Goal: Information Seeking & Learning: Learn about a topic

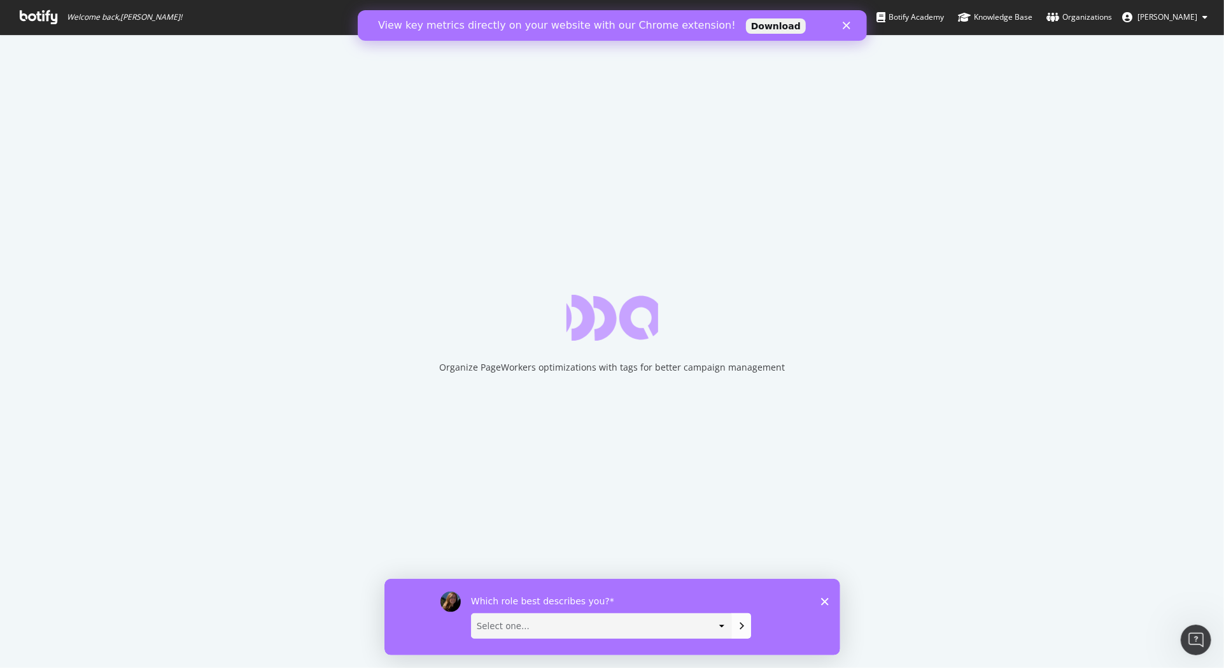
click at [846, 25] on icon "Close" at bounding box center [846, 26] width 8 height 8
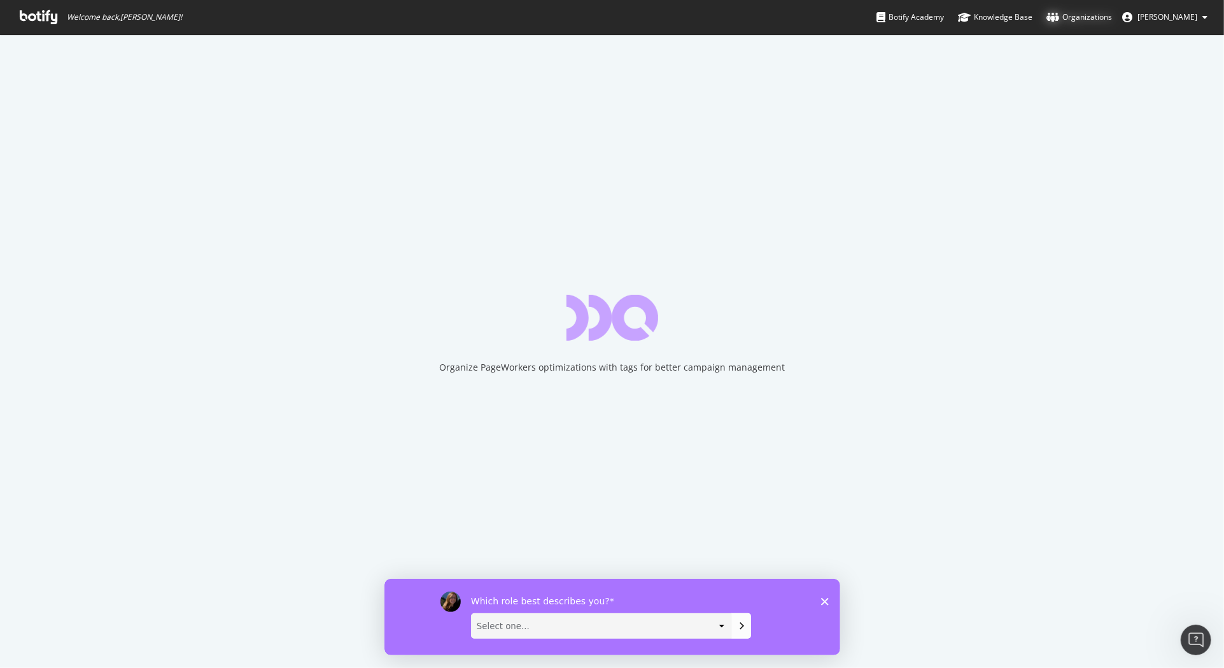
click at [1100, 18] on div "Organizations" at bounding box center [1079, 17] width 66 height 13
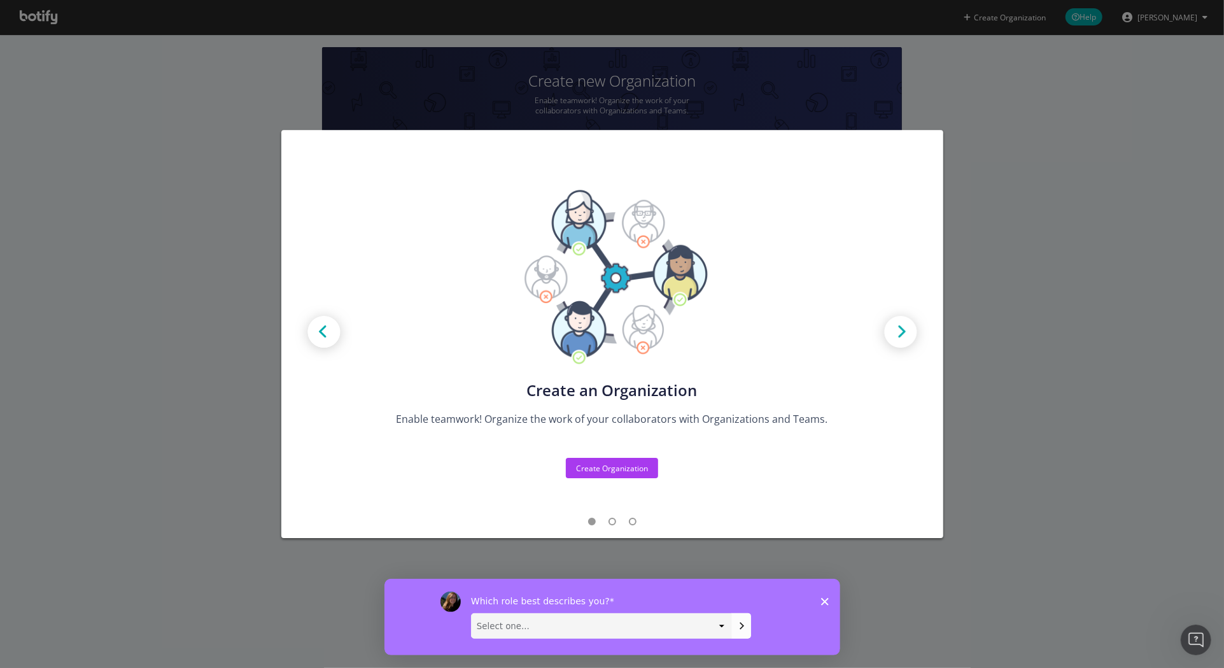
click at [823, 600] on polygon "Close survey" at bounding box center [824, 601] width 8 height 8
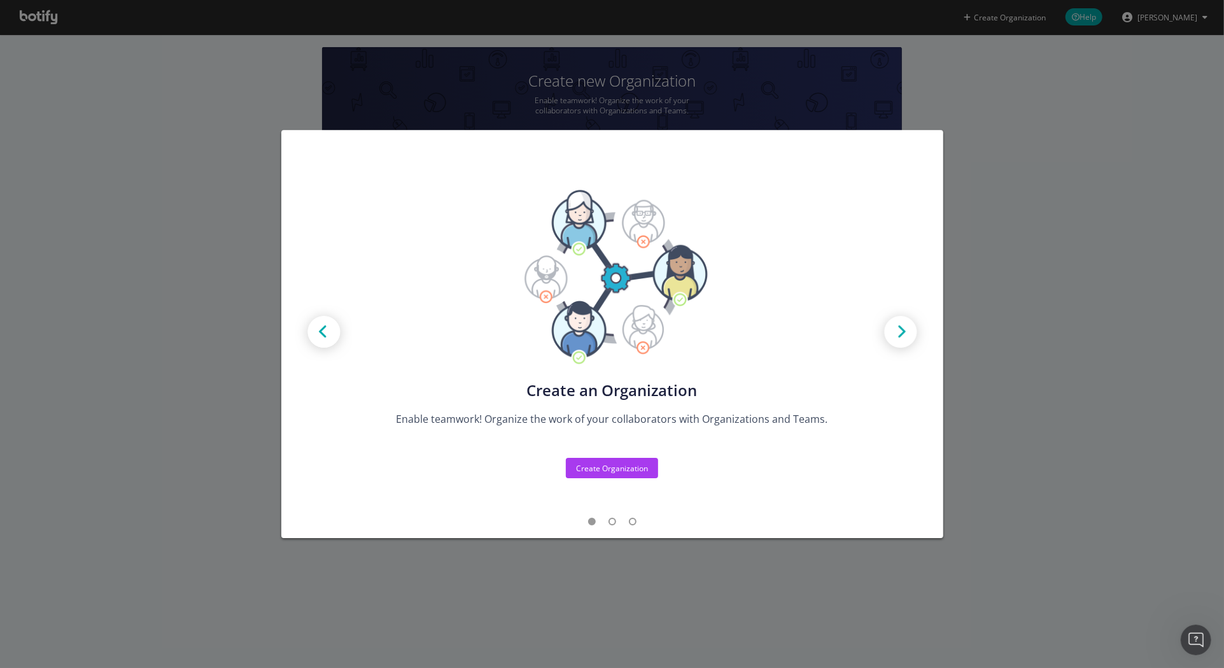
click at [134, 89] on div "Create new Projects for your Teams Create the exact model that matches your Org…" at bounding box center [612, 334] width 1224 height 668
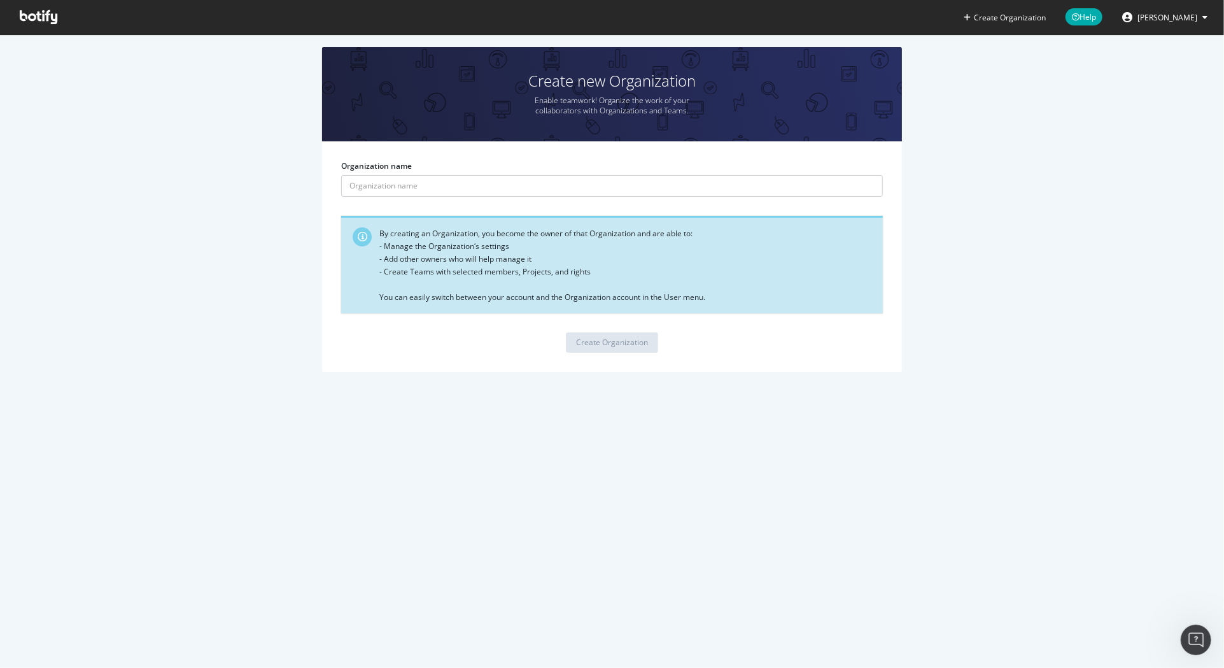
click at [32, 11] on icon at bounding box center [39, 17] width 38 height 14
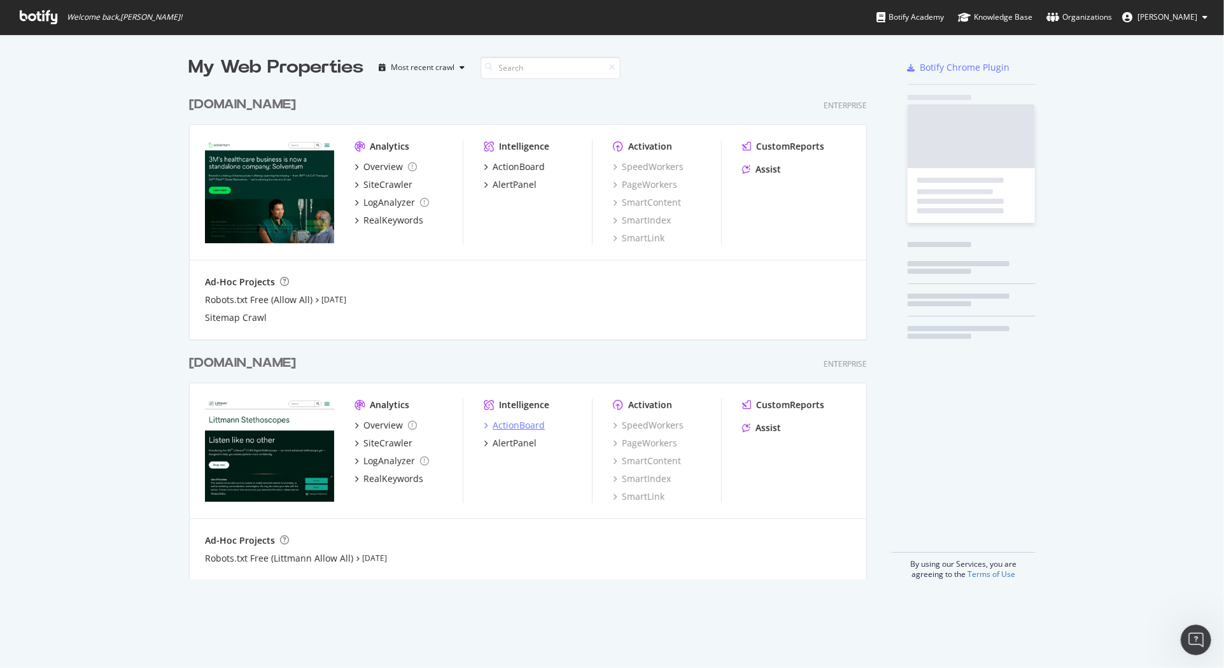
scroll to position [489, 678]
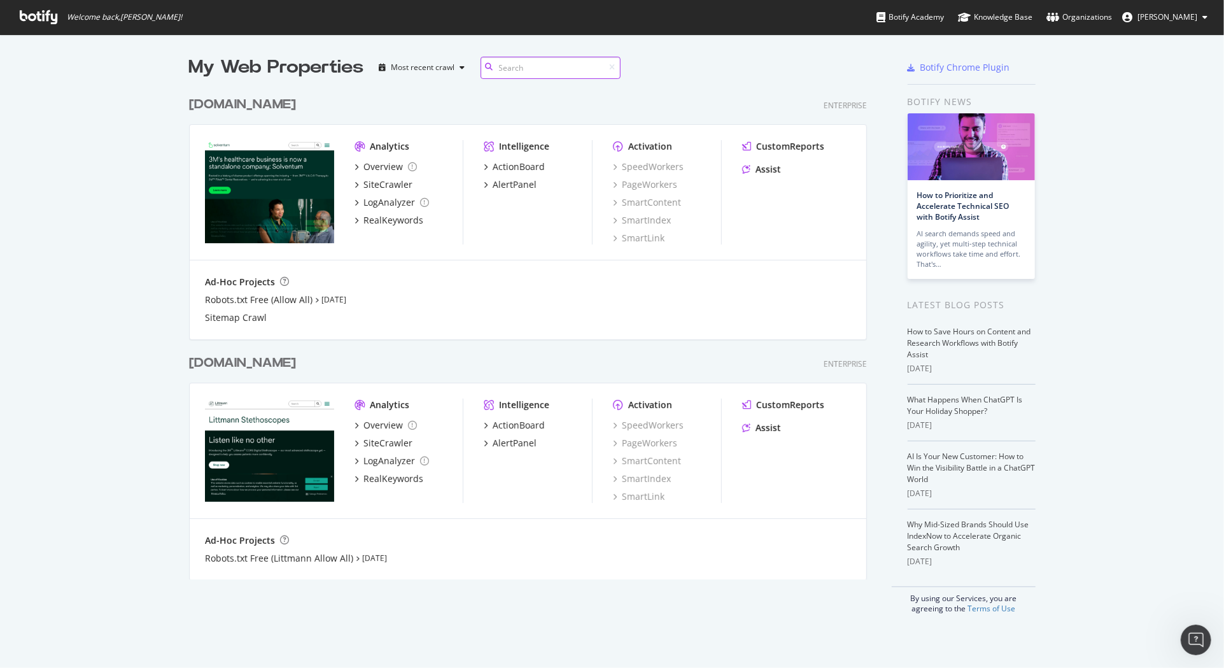
click at [540, 63] on input at bounding box center [550, 68] width 140 height 22
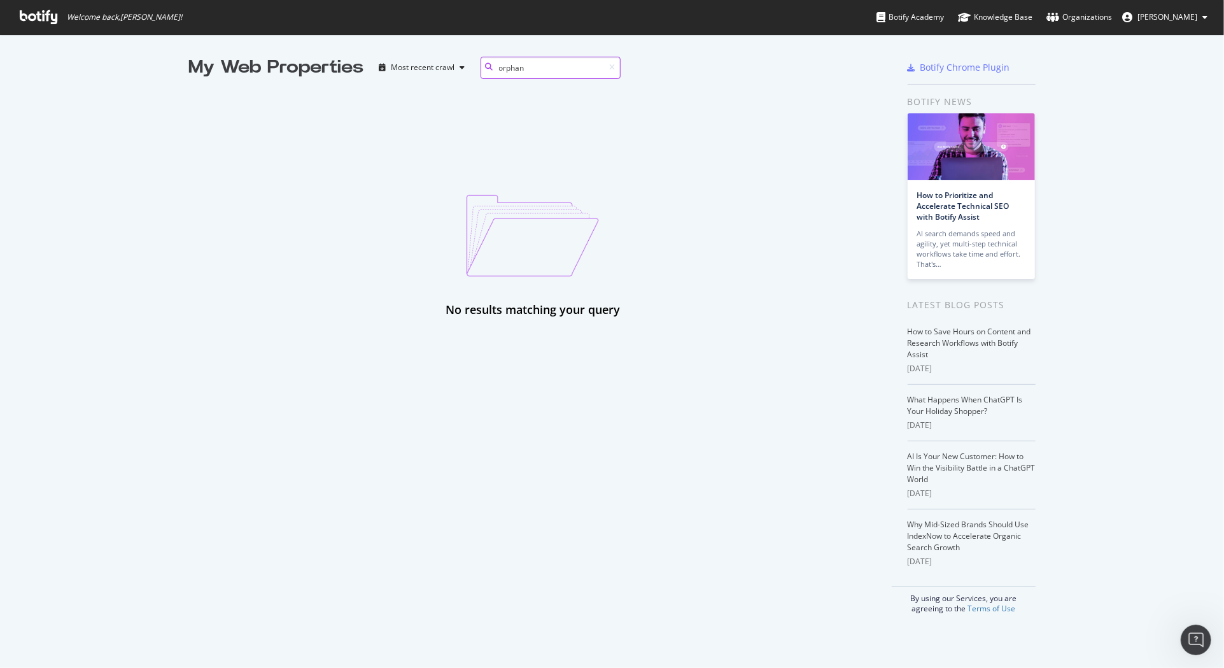
type input "orphan"
click at [610, 68] on icon at bounding box center [613, 68] width 6 height 8
click at [761, 88] on div "No results matching your query" at bounding box center [533, 199] width 688 height 238
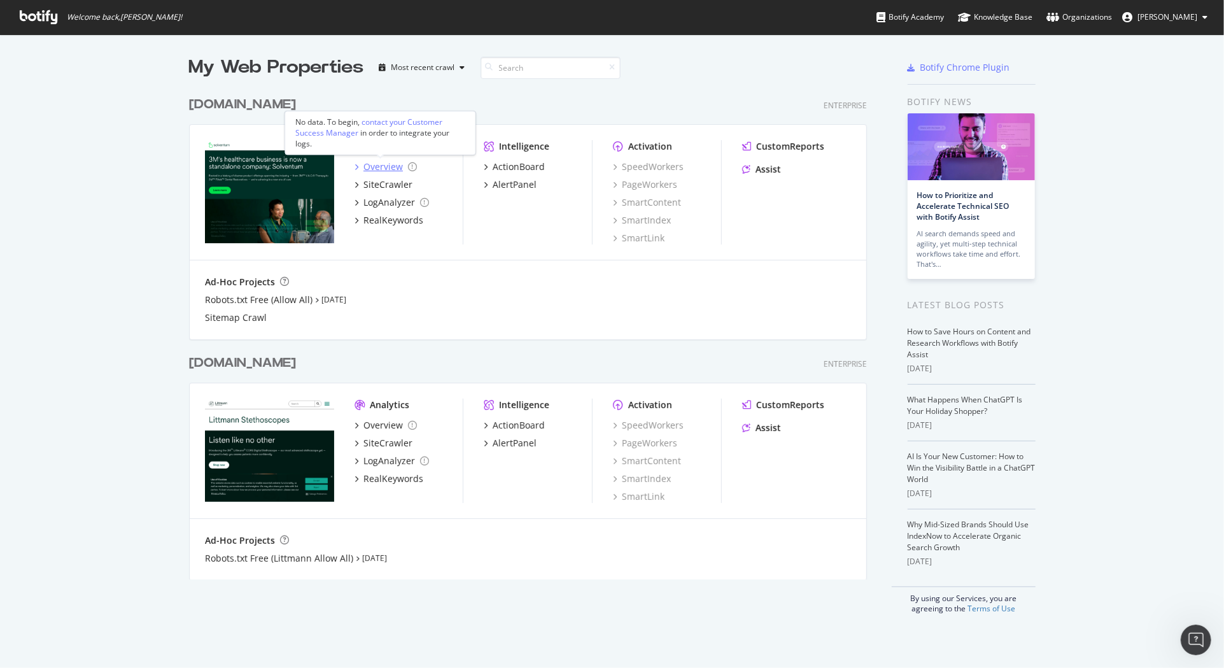
click at [384, 167] on div "Overview" at bounding box center [382, 166] width 39 height 13
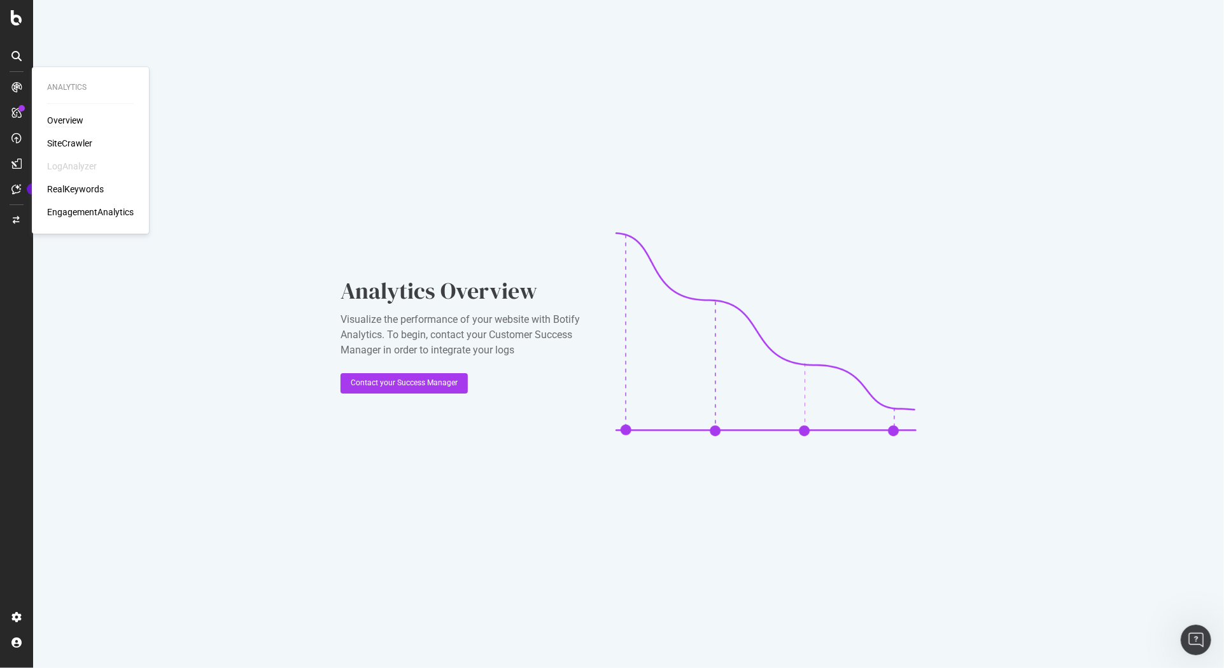
click at [80, 120] on div "Overview" at bounding box center [65, 120] width 36 height 13
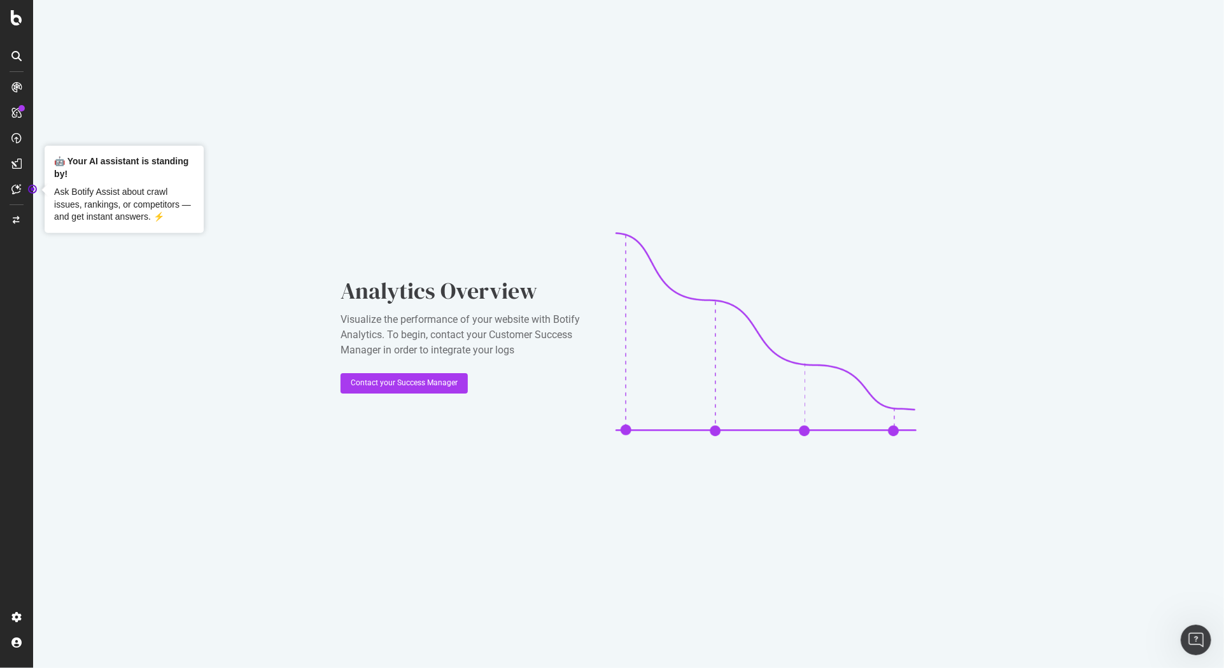
click at [19, 144] on div at bounding box center [16, 138] width 20 height 20
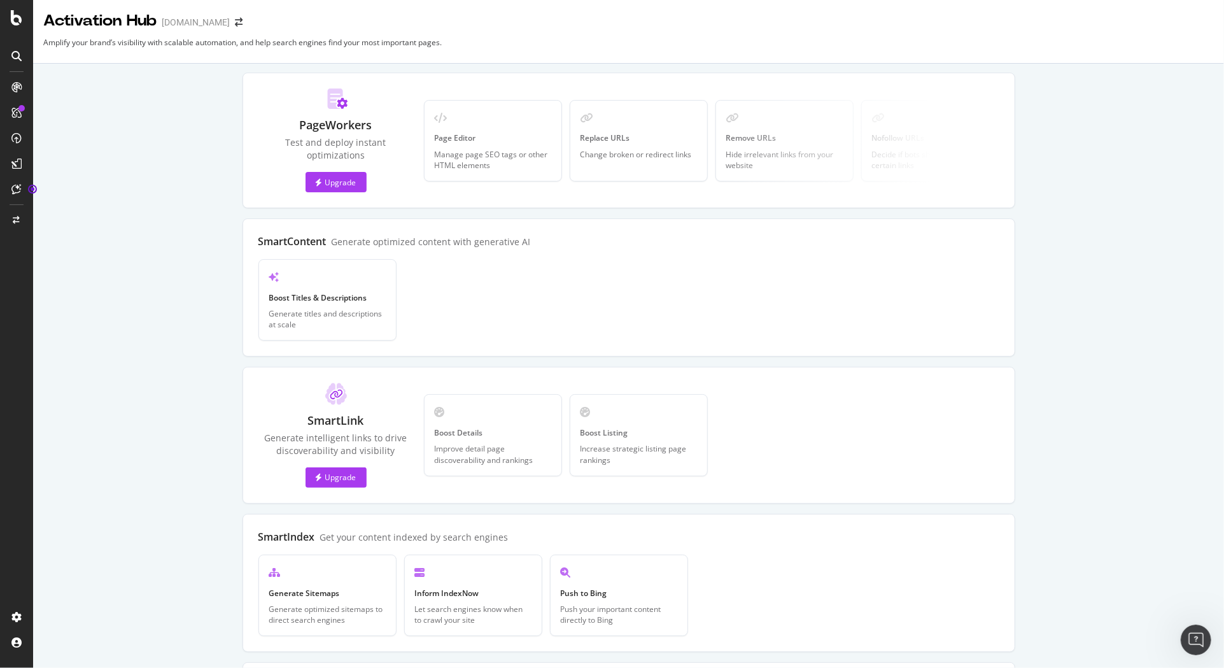
click at [13, 52] on icon at bounding box center [16, 56] width 10 height 10
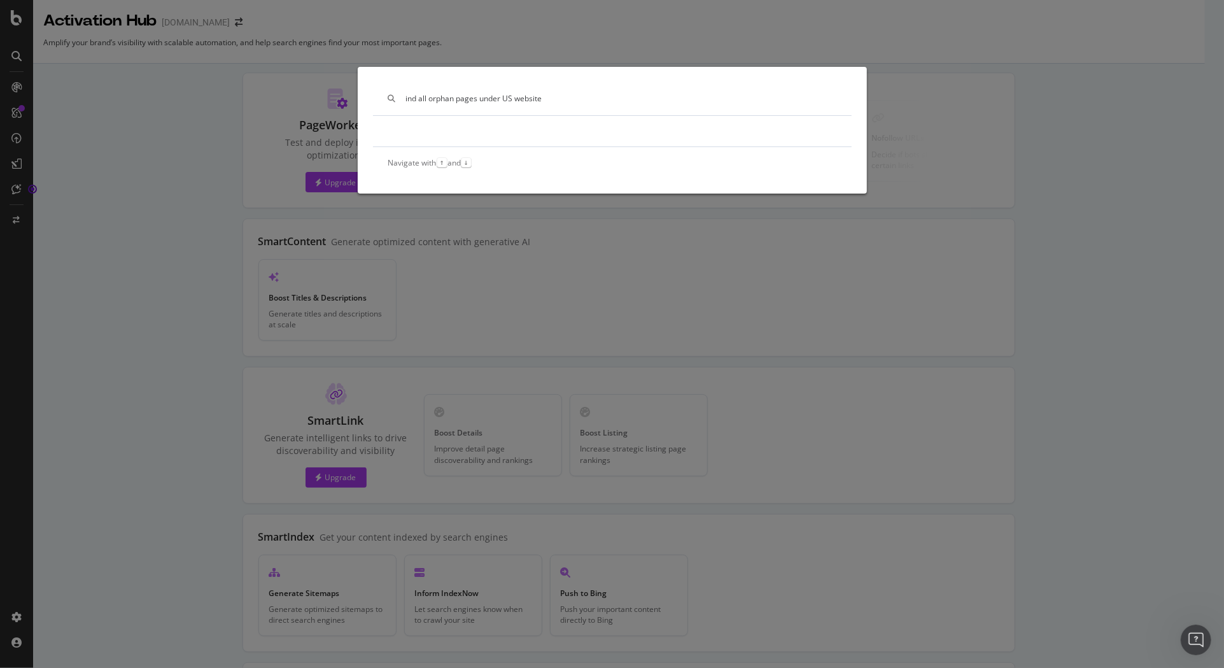
type input "ind all orphan pages under US website"
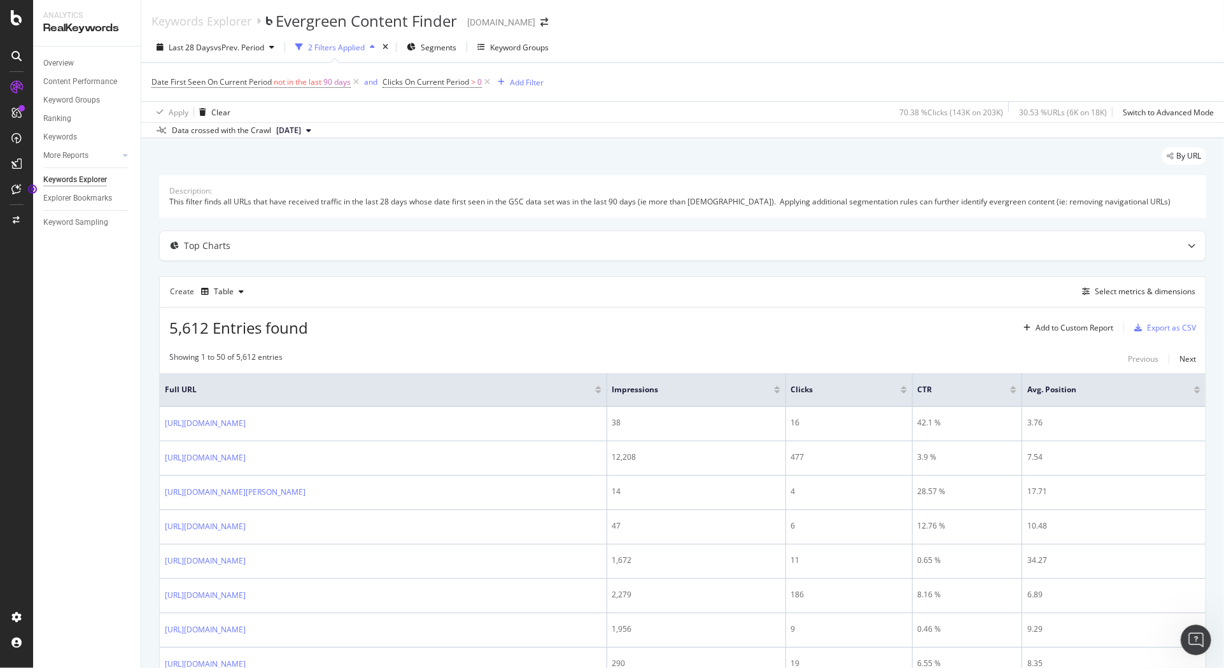
click at [20, 57] on icon at bounding box center [16, 56] width 10 height 10
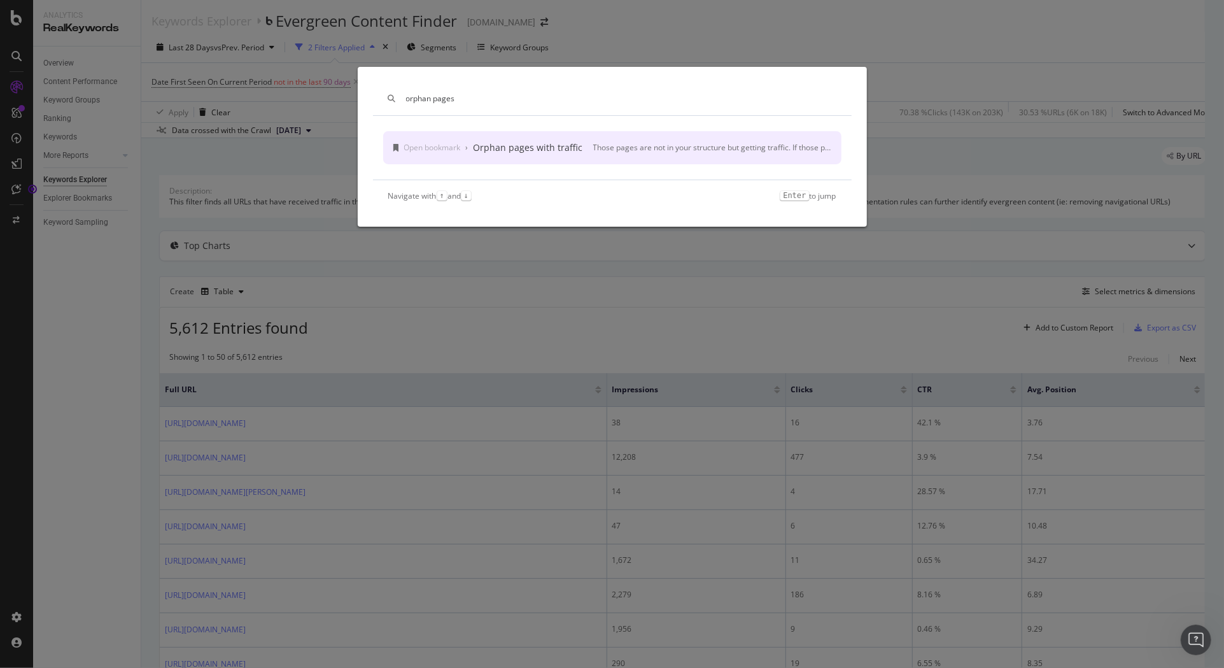
type input "orphan pages"
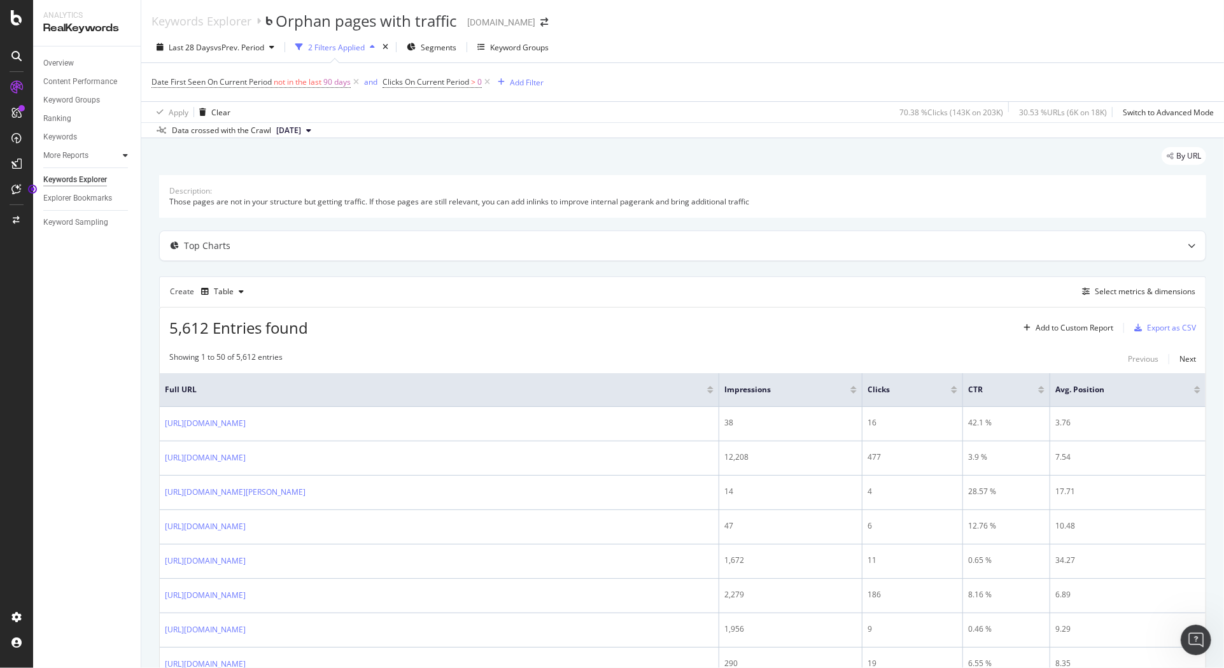
click at [122, 152] on div at bounding box center [125, 155] width 13 height 13
click at [17, 112] on icon at bounding box center [16, 113] width 10 height 10
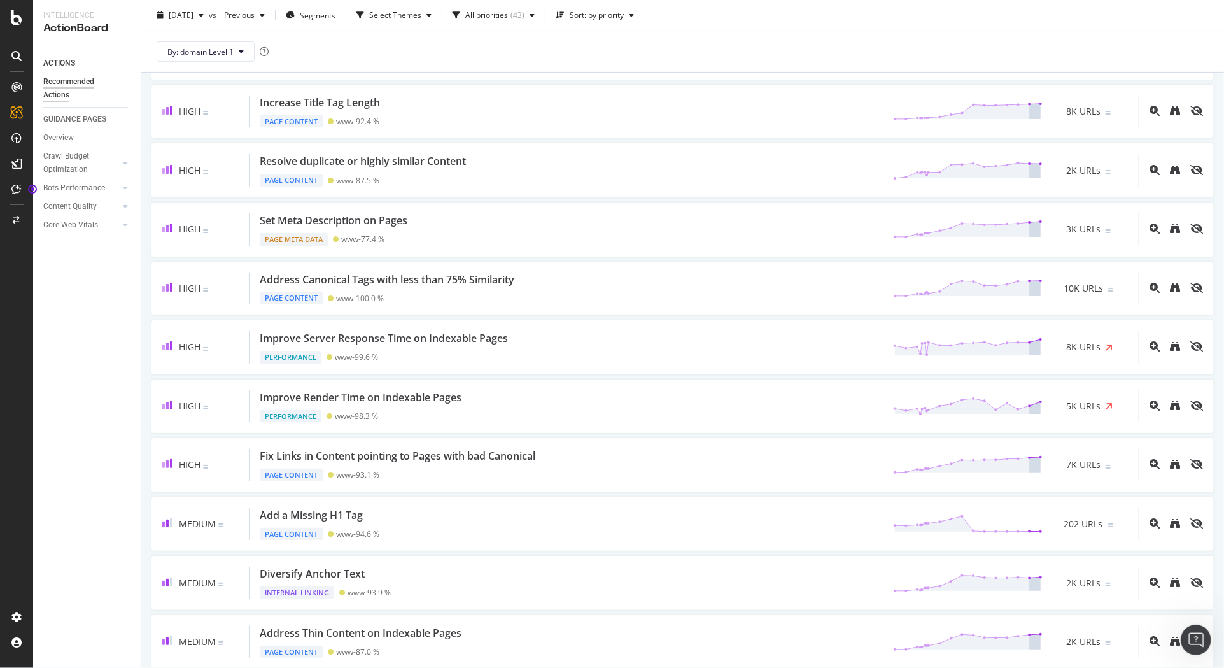
scroll to position [636, 0]
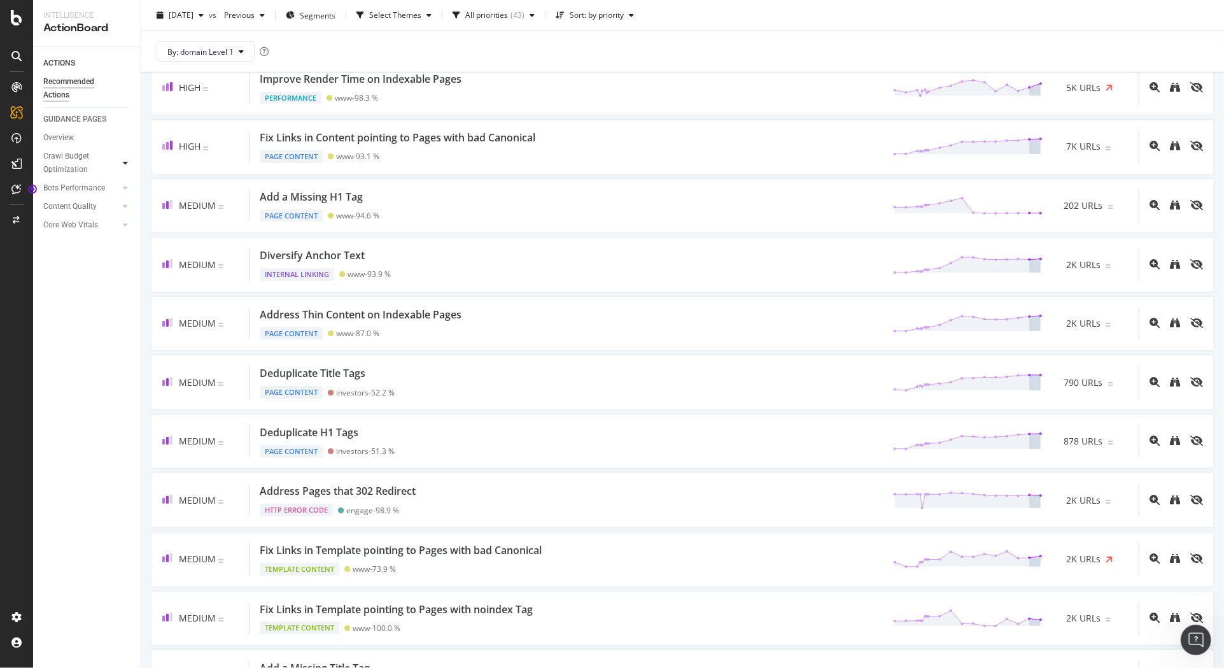
click at [123, 161] on icon at bounding box center [125, 163] width 5 height 8
drag, startPoint x: 67, startPoint y: 190, endPoint x: 74, endPoint y: 227, distance: 36.8
click at [67, 190] on div "Landing Page Crawled" at bounding box center [84, 194] width 71 height 27
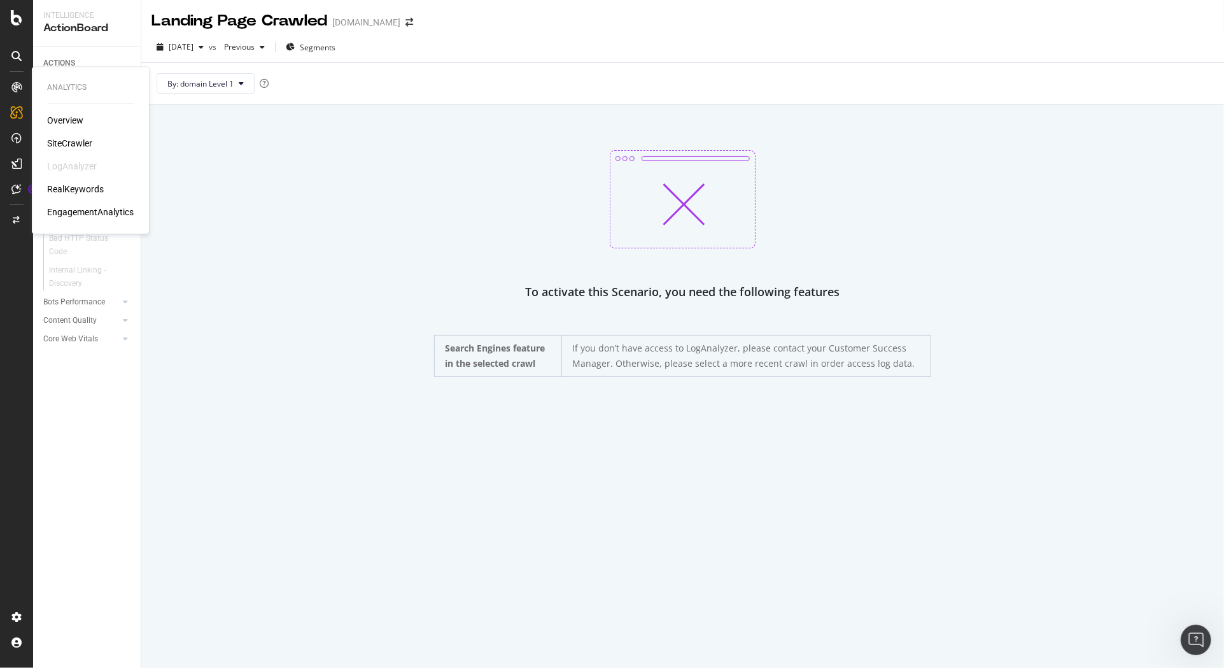
click at [86, 141] on div "SiteCrawler" at bounding box center [69, 143] width 45 height 13
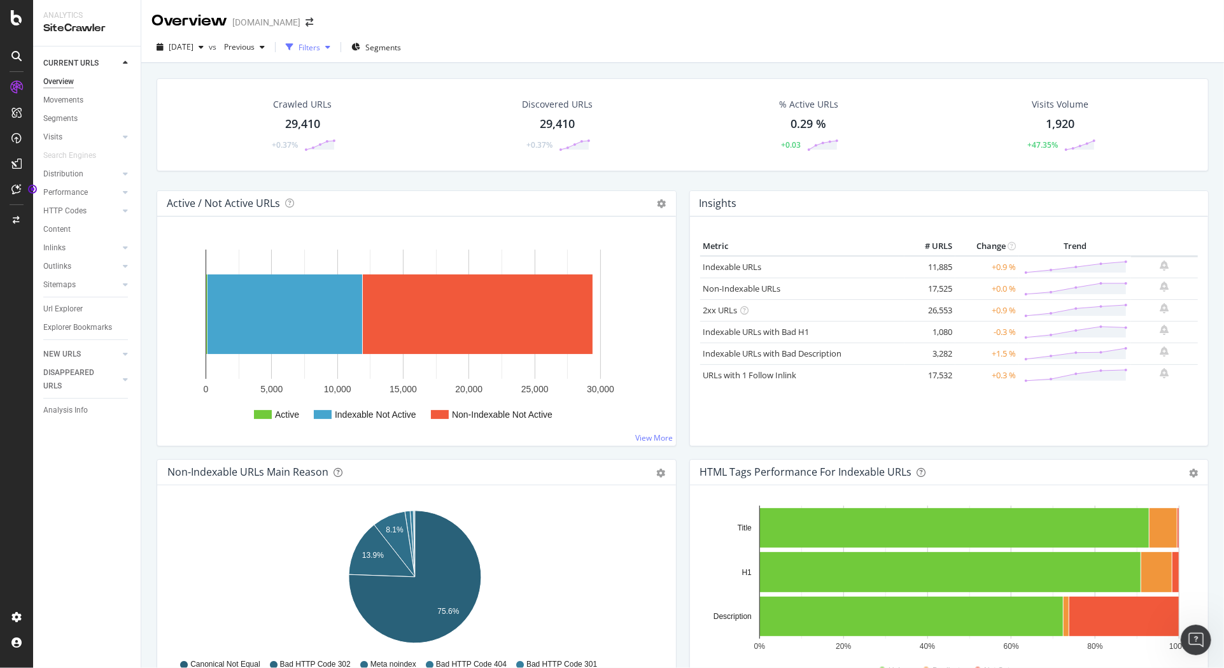
click at [335, 48] on div "button" at bounding box center [327, 47] width 15 height 8
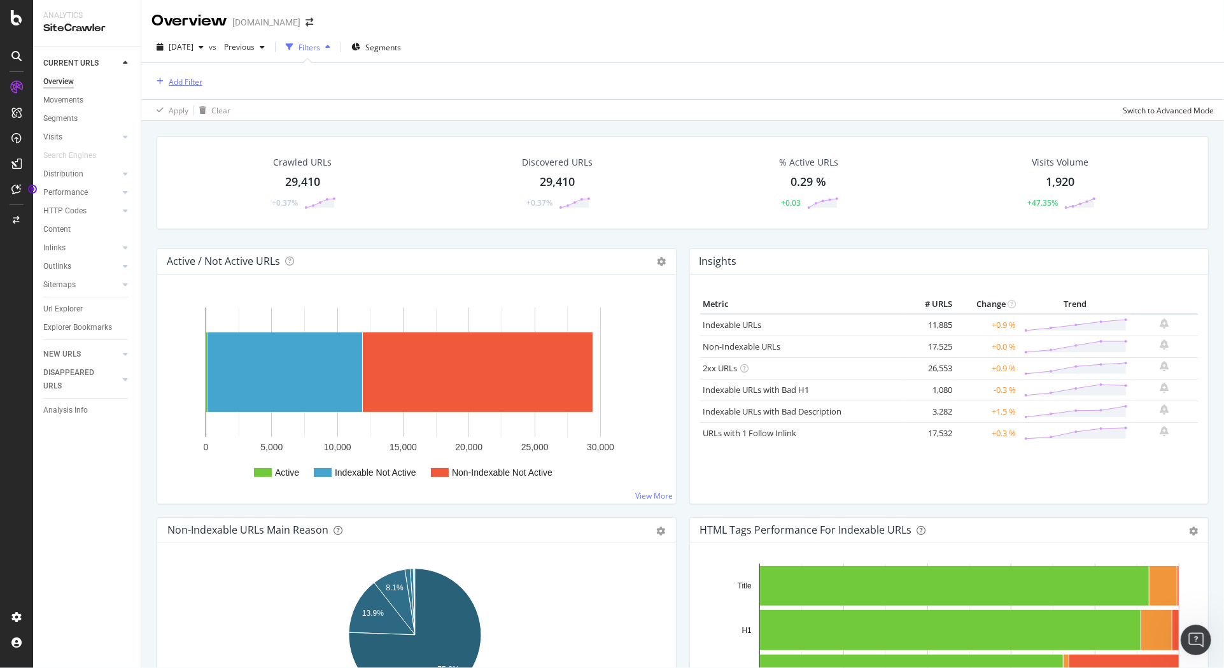
click at [185, 76] on div "Add Filter" at bounding box center [186, 81] width 34 height 11
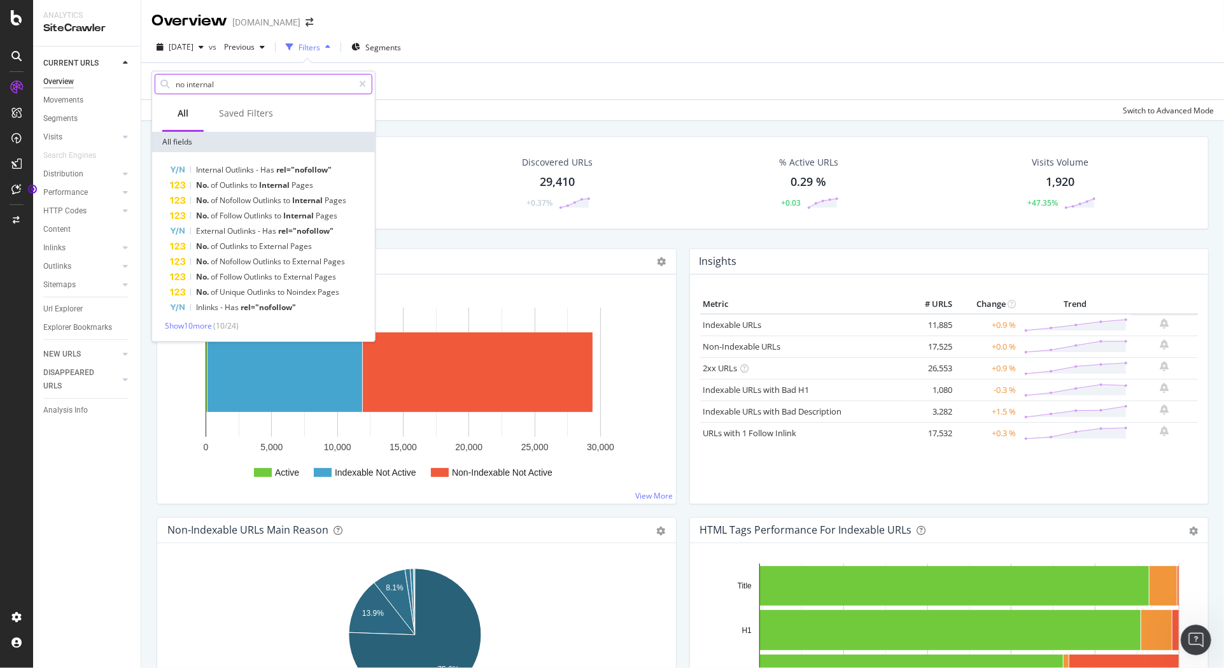
click at [230, 88] on input "no internal" at bounding box center [263, 83] width 179 height 19
drag, startPoint x: 233, startPoint y: 83, endPoint x: 151, endPoint y: 83, distance: 82.1
click at [151, 83] on div "no internal All Saved Filters All fields Internal Outlinks - Has rel="nofollow"…" at bounding box center [263, 206] width 224 height 271
paste input "links"
click at [260, 82] on input "no internal links" at bounding box center [263, 83] width 179 height 19
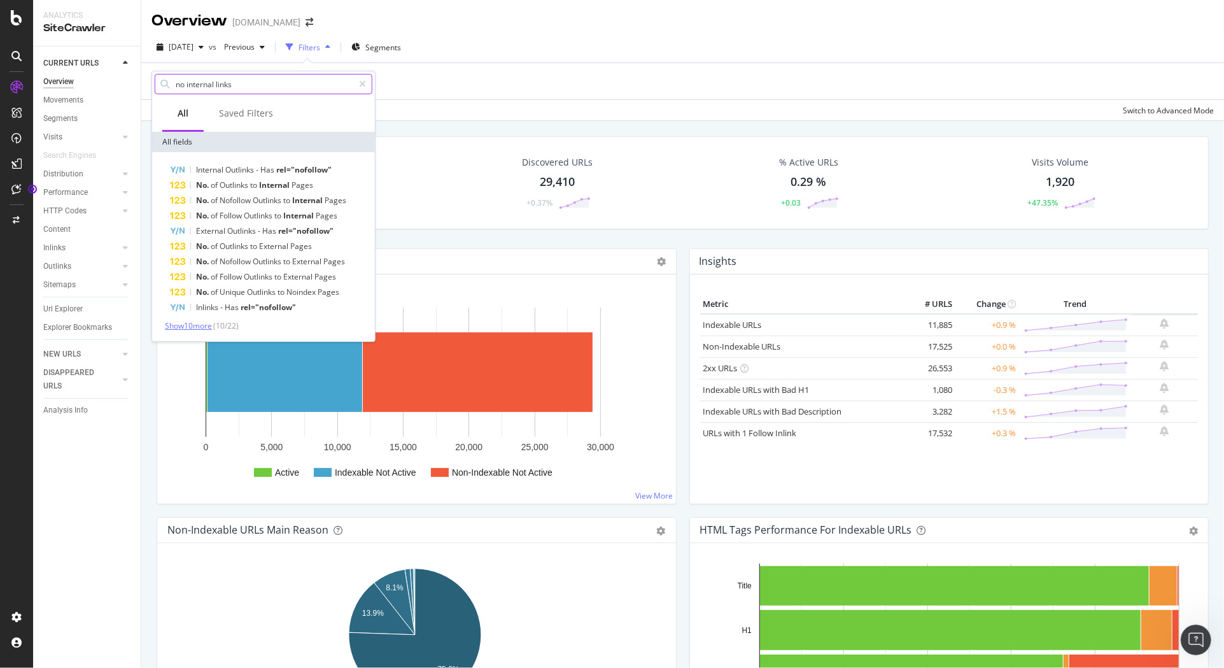
type input "no internal links"
click at [201, 326] on span "Show 10 more" at bounding box center [188, 325] width 47 height 11
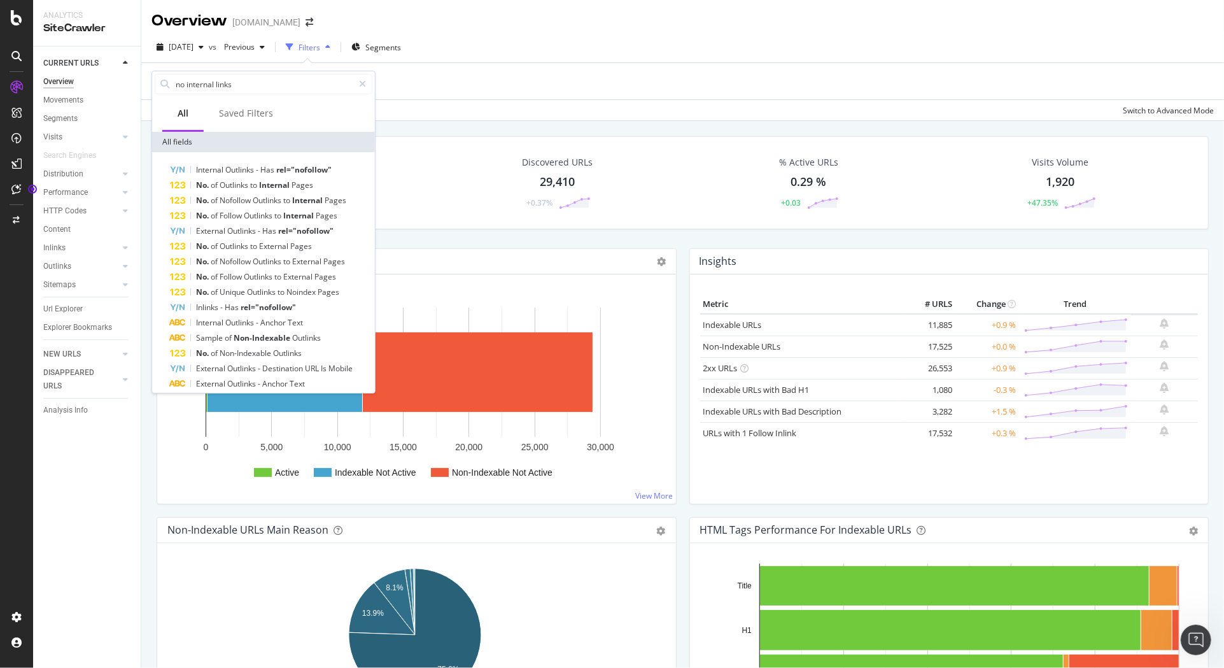
click at [421, 84] on div "Add Filter" at bounding box center [682, 81] width 1062 height 36
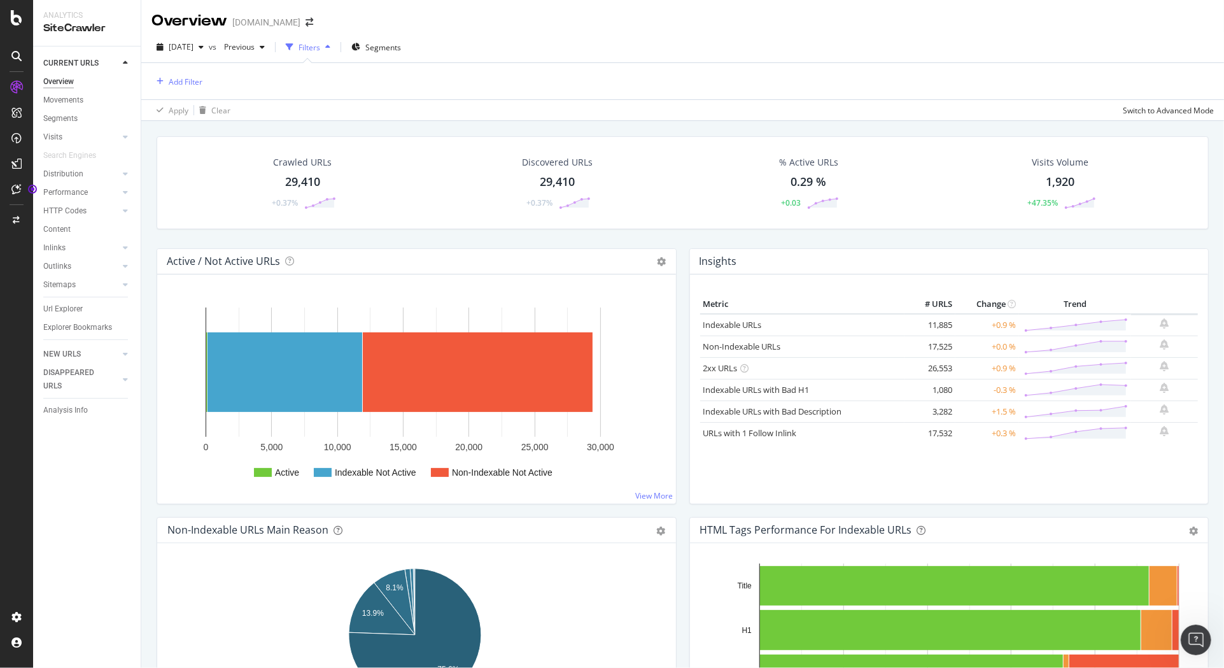
click at [335, 44] on div "button" at bounding box center [327, 47] width 15 height 8
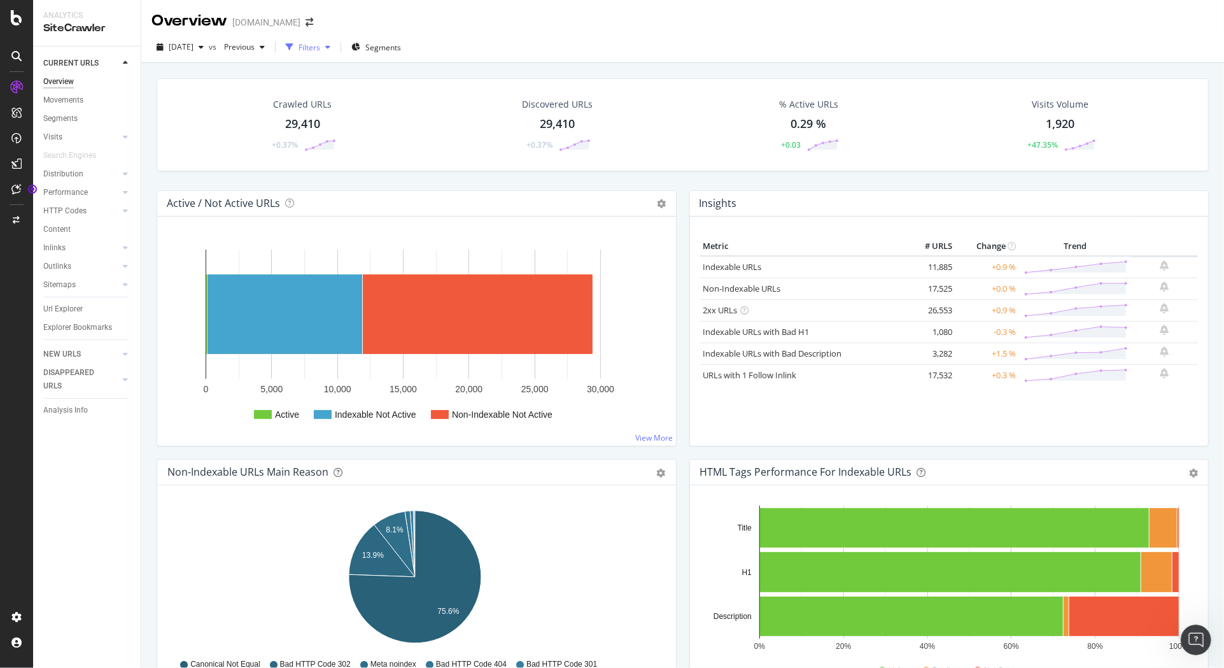
click at [335, 44] on div "button" at bounding box center [327, 47] width 15 height 8
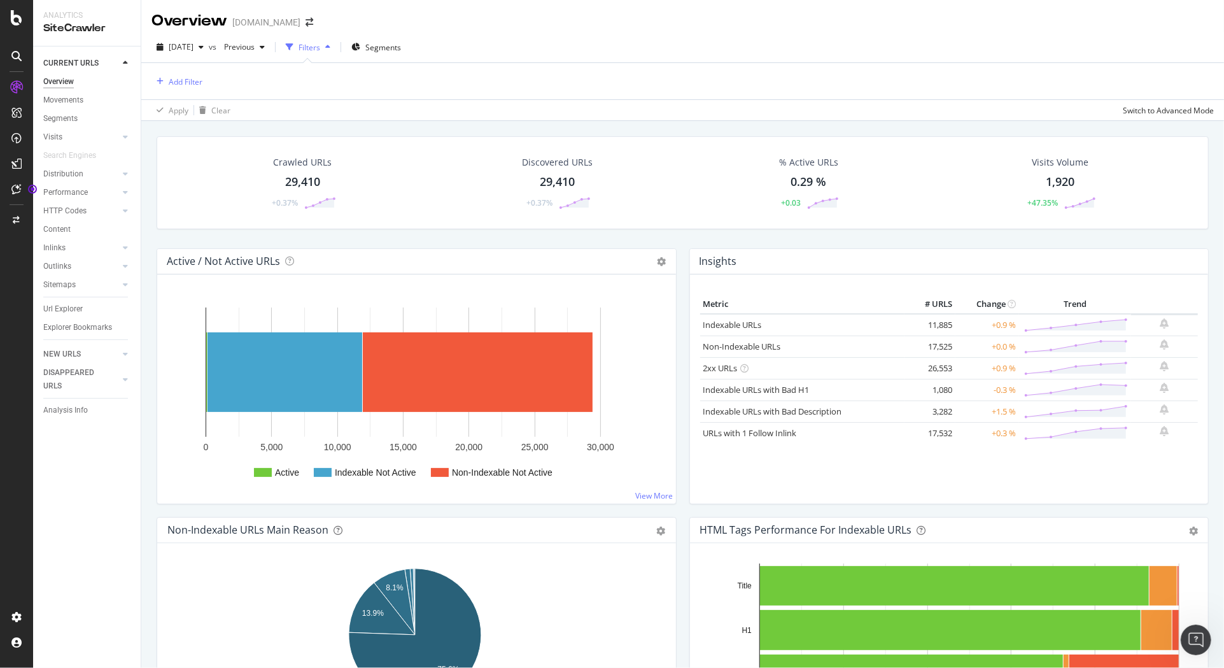
click at [320, 47] on div "Filters" at bounding box center [309, 47] width 22 height 11
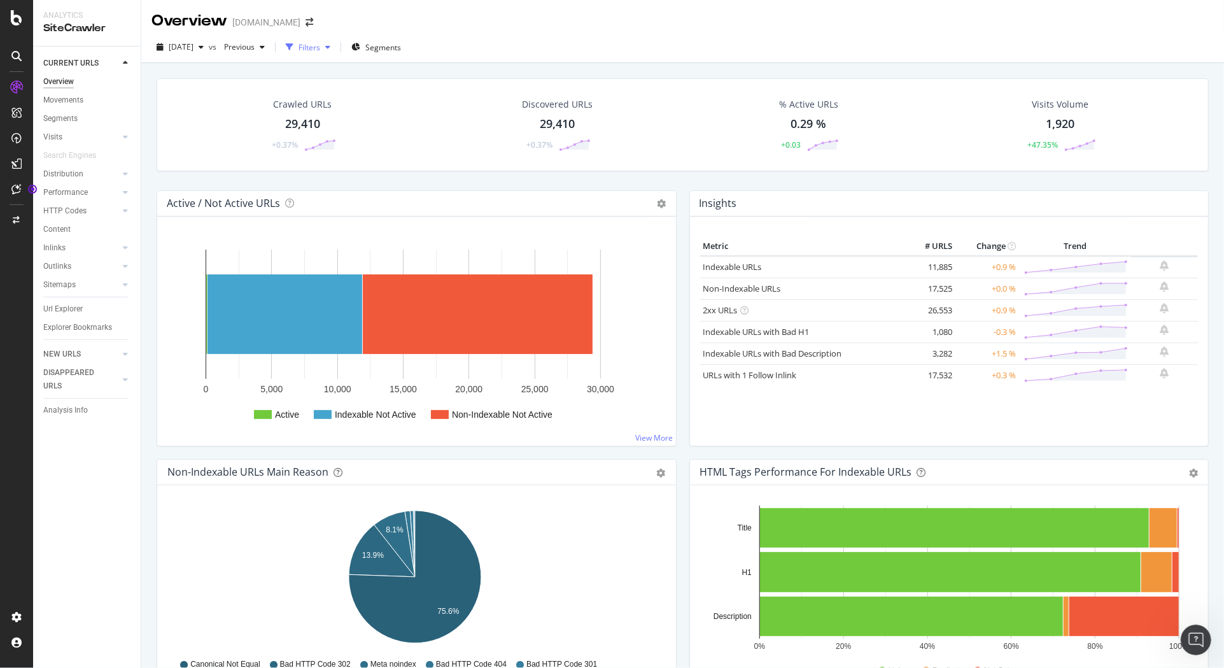
click at [320, 47] on div "Filters" at bounding box center [309, 47] width 22 height 11
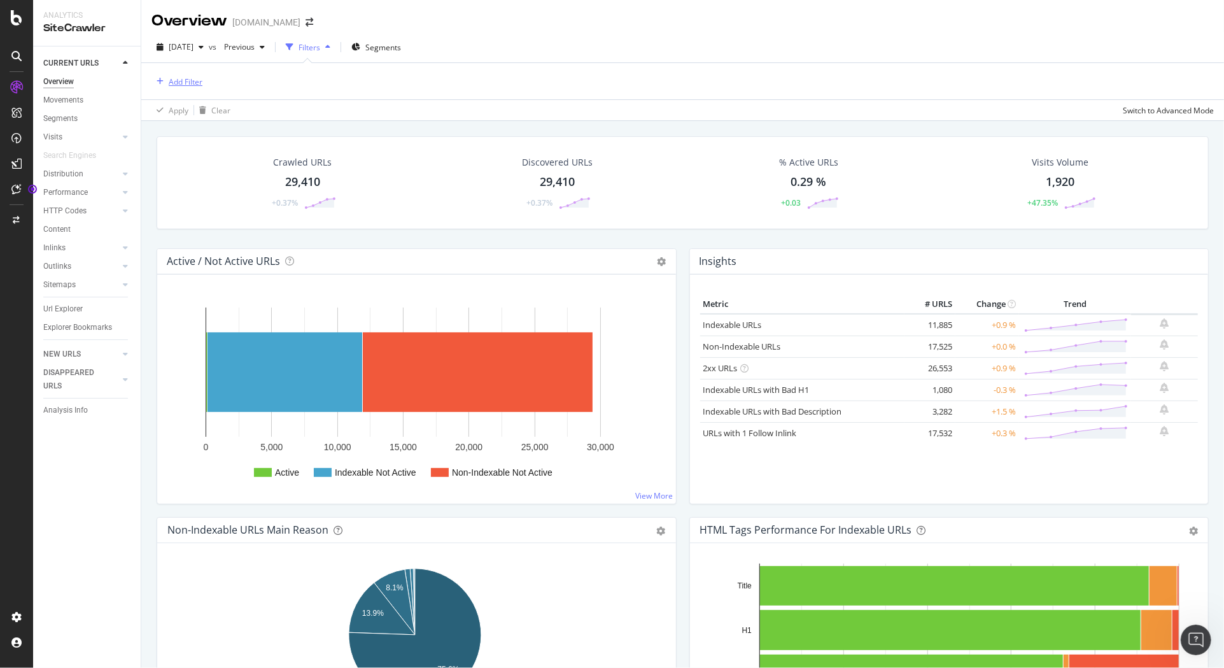
click at [200, 77] on div "Add Filter" at bounding box center [186, 81] width 34 height 11
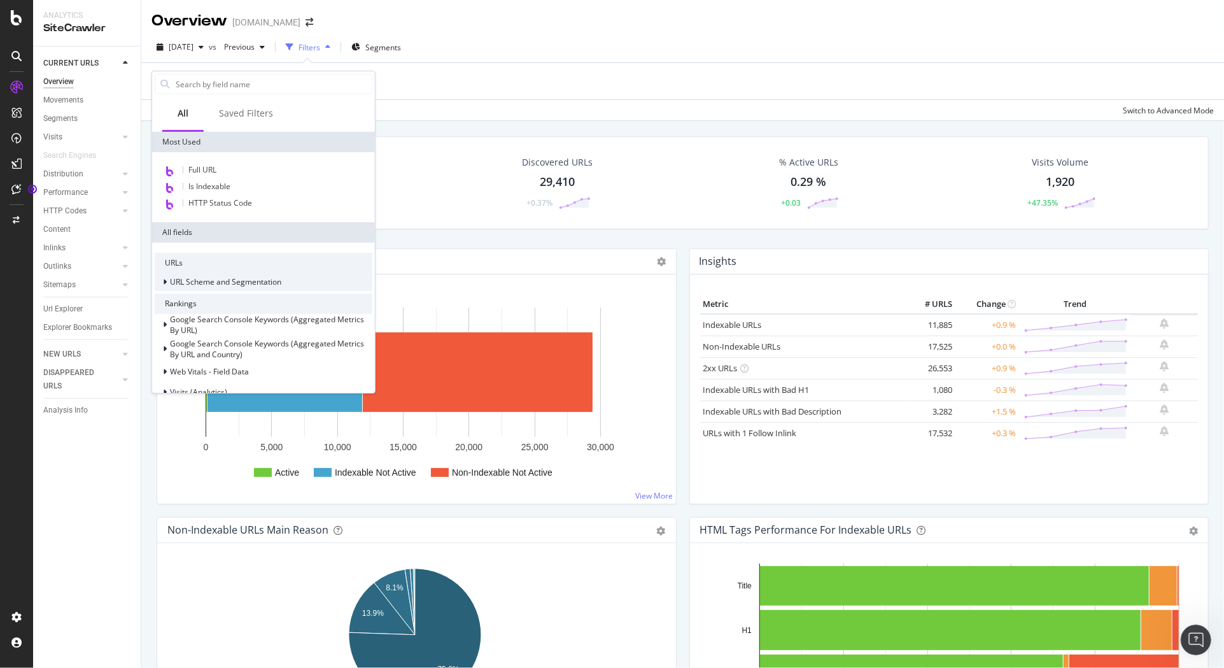
click at [166, 283] on icon at bounding box center [165, 282] width 4 height 8
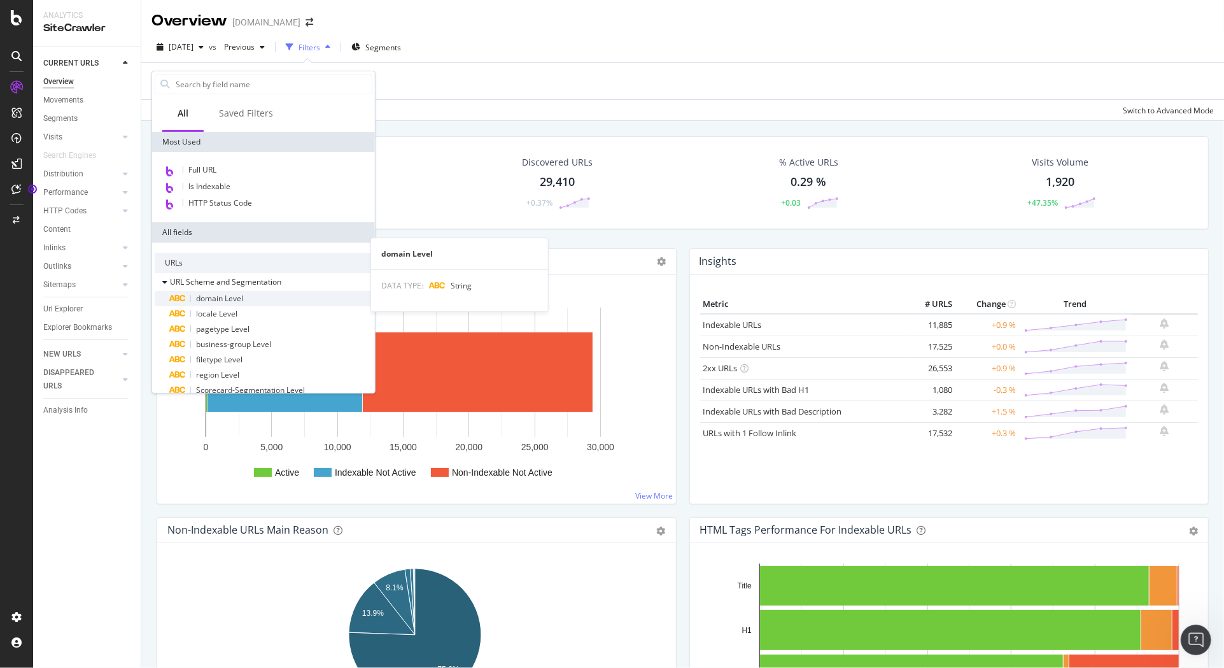
scroll to position [127, 0]
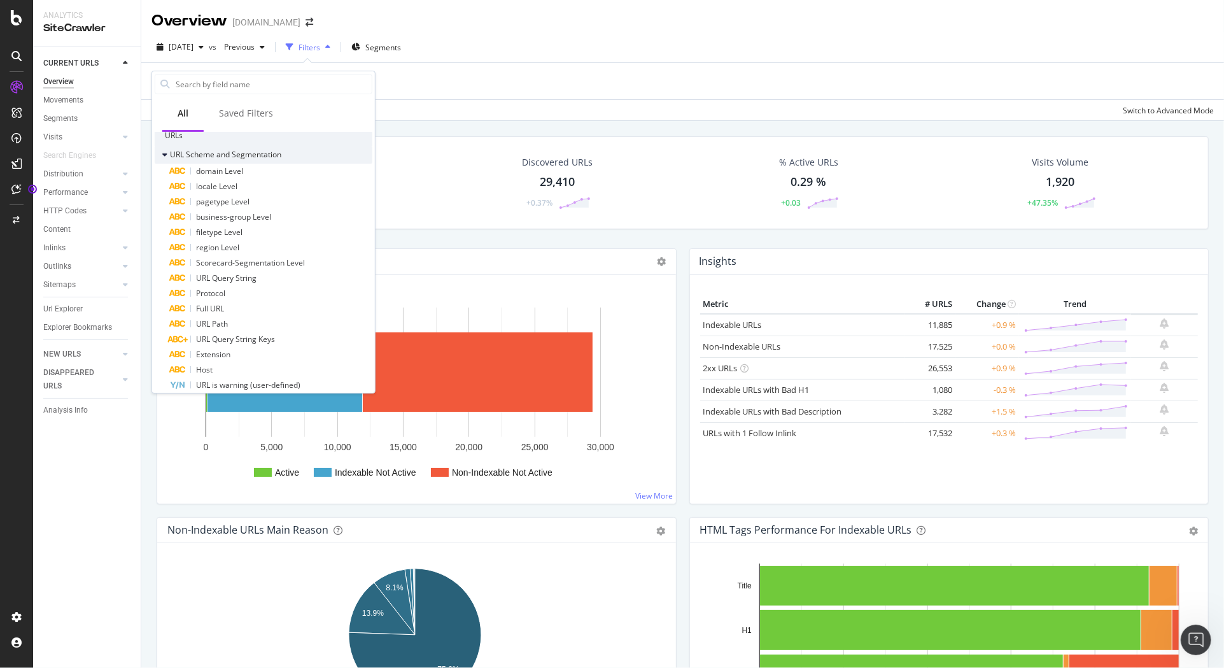
click at [162, 153] on icon at bounding box center [164, 155] width 5 height 8
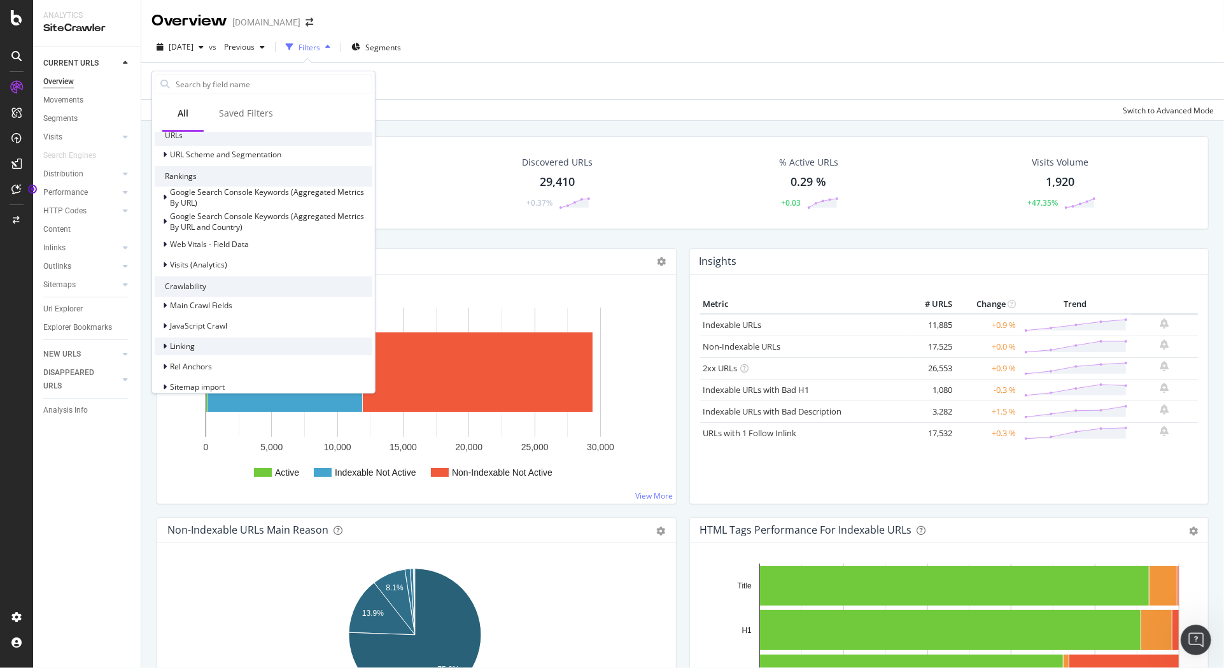
click at [163, 344] on icon at bounding box center [165, 346] width 4 height 8
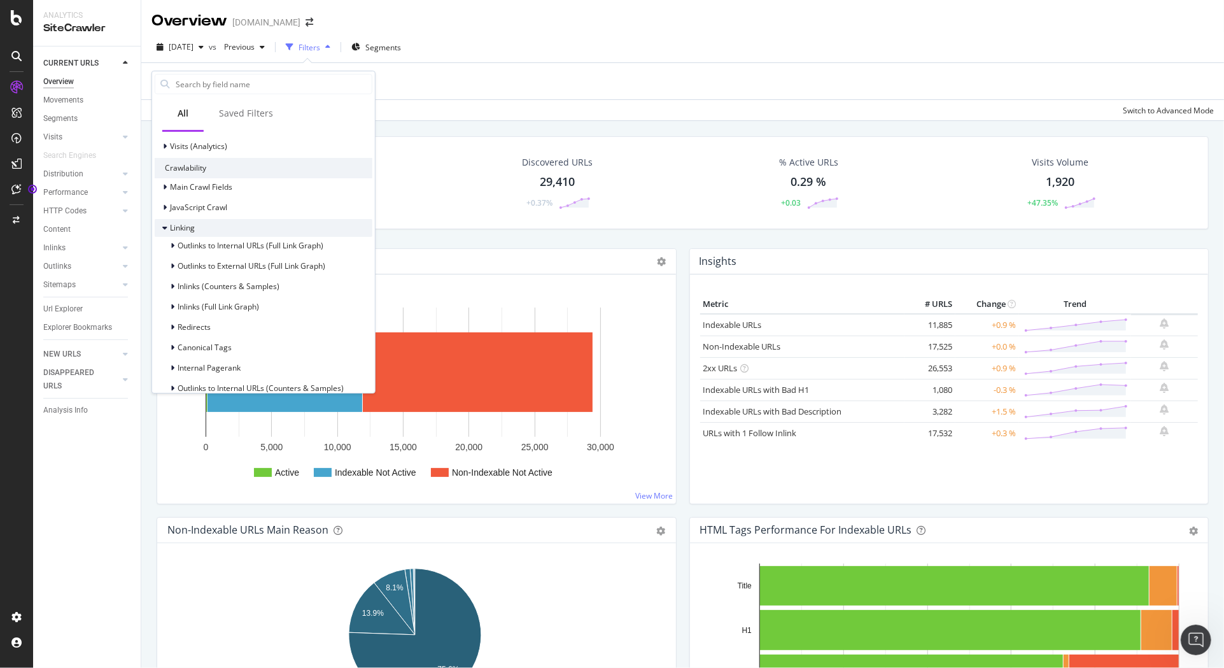
scroll to position [254, 0]
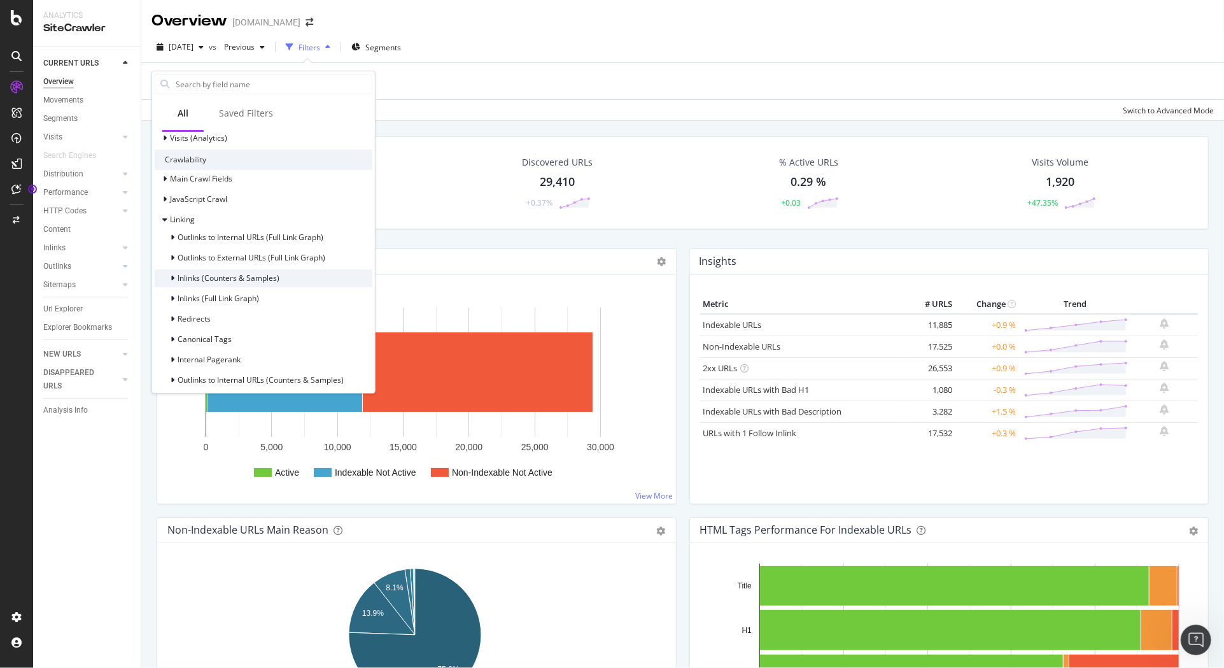
click at [235, 279] on span "Inlinks (Counters & Samples)" at bounding box center [229, 277] width 102 height 11
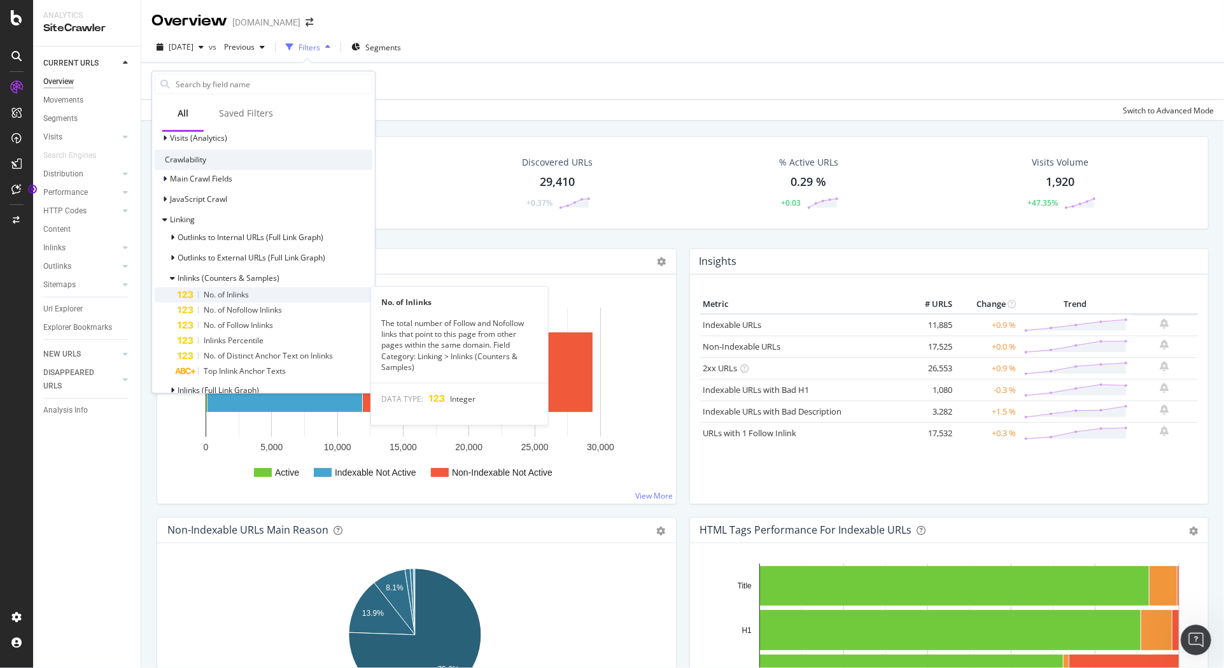
click at [248, 293] on span "No. of Inlinks" at bounding box center [226, 294] width 45 height 11
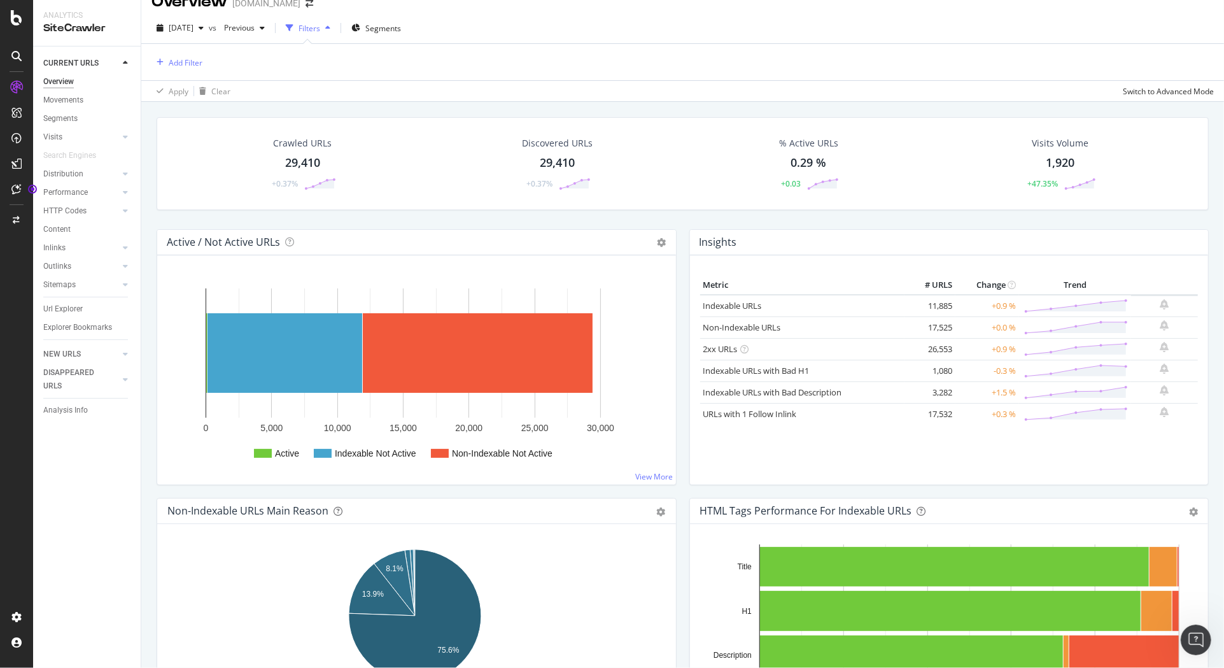
scroll to position [0, 0]
